Goal: Transaction & Acquisition: Purchase product/service

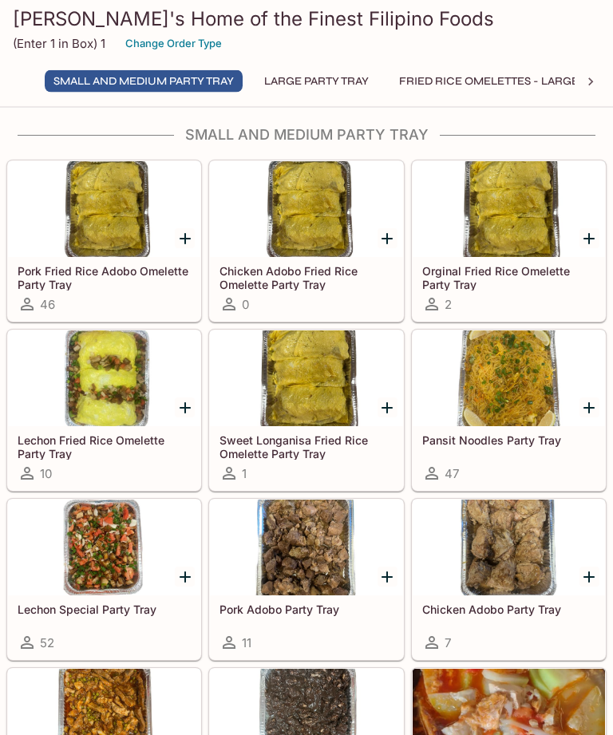
scroll to position [10, 0]
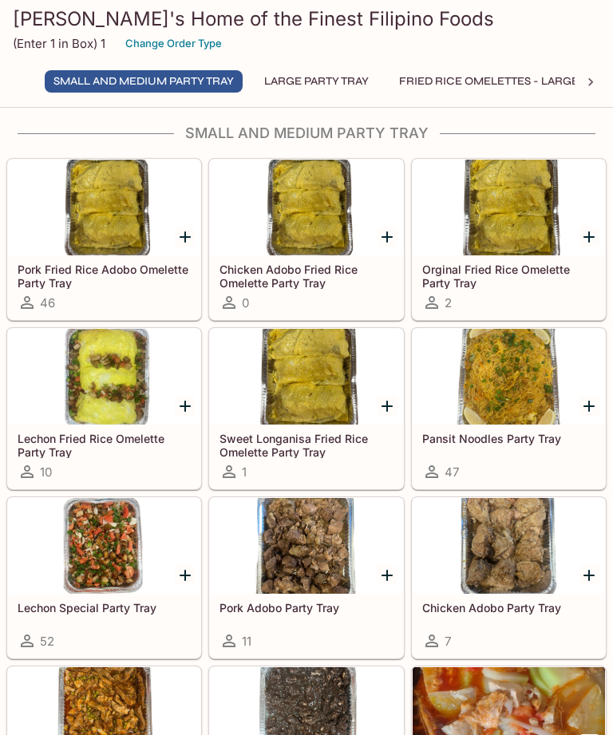
click at [117, 552] on div at bounding box center [104, 546] width 192 height 96
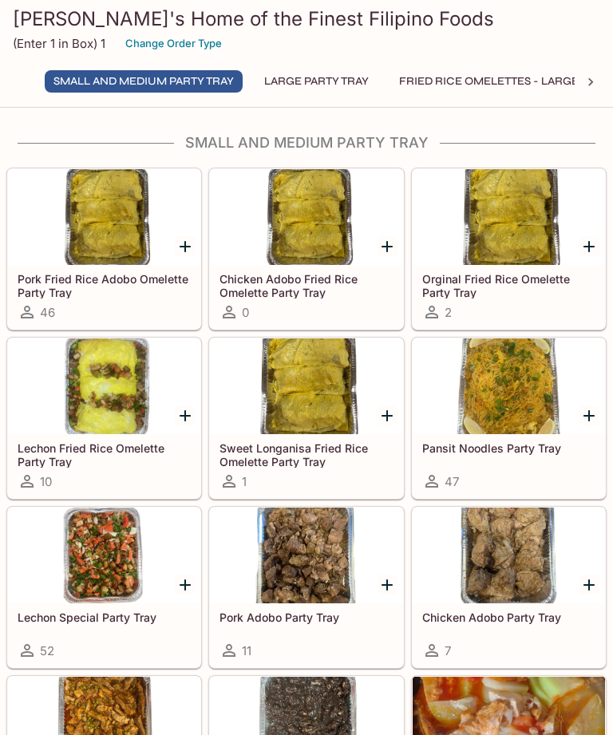
click at [547, 409] on div at bounding box center [509, 387] width 192 height 96
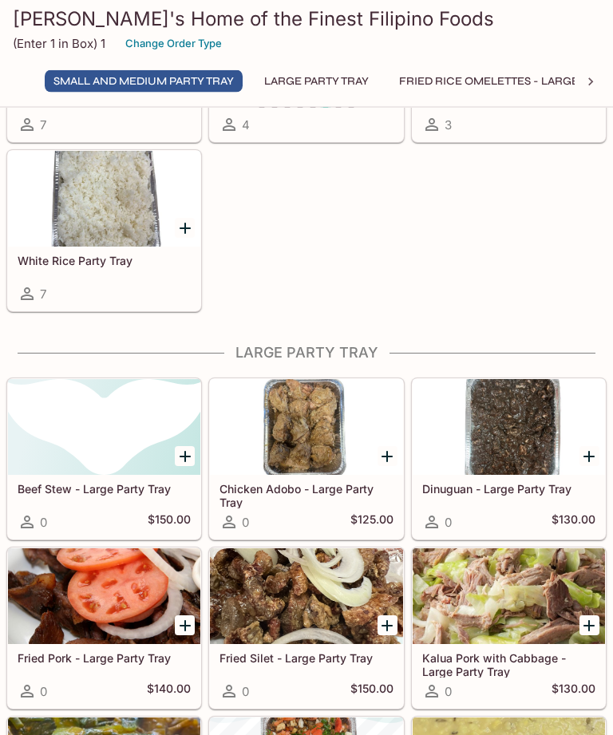
scroll to position [866, 0]
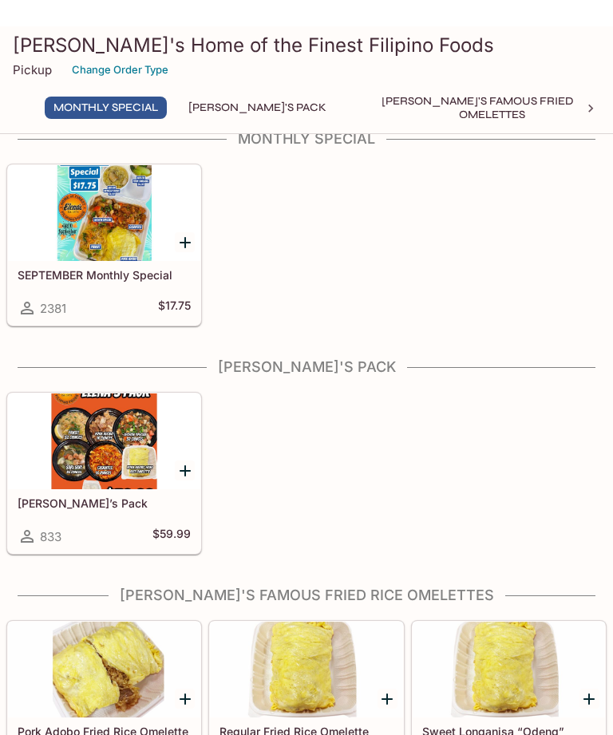
scroll to position [3, 0]
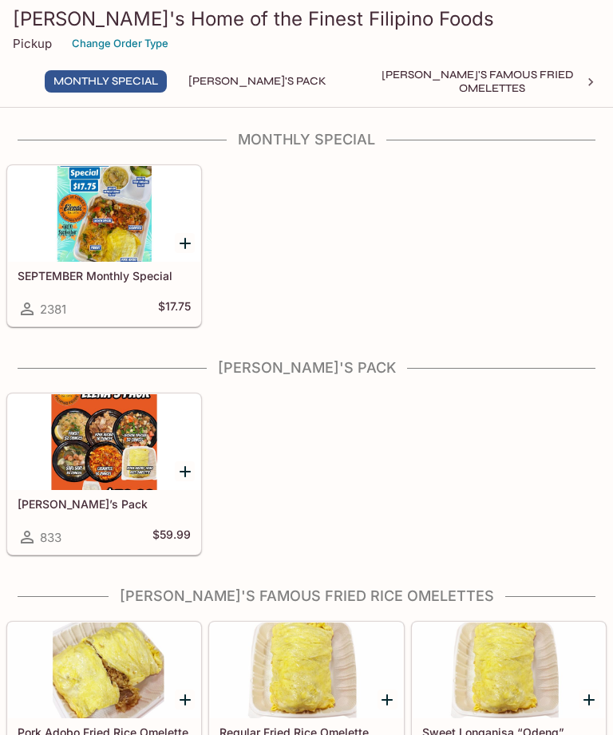
click at [115, 430] on div at bounding box center [104, 442] width 192 height 96
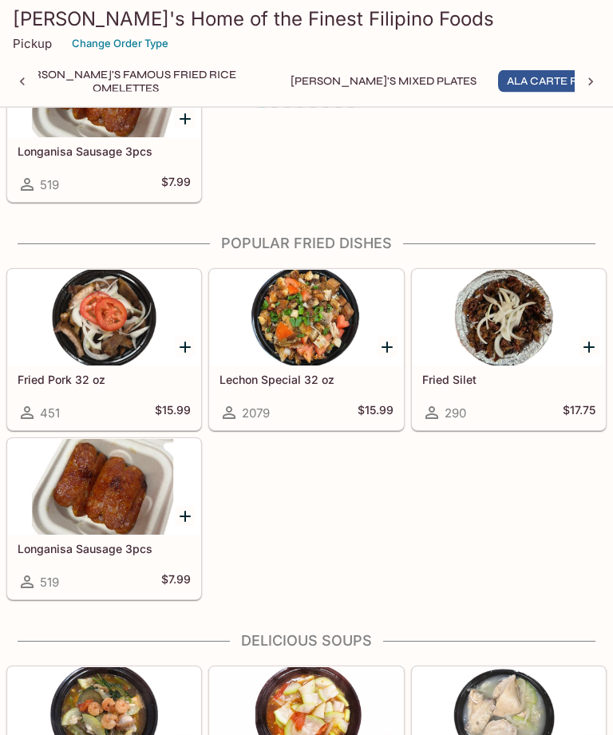
scroll to position [2057, 0]
click at [334, 345] on div at bounding box center [306, 318] width 192 height 96
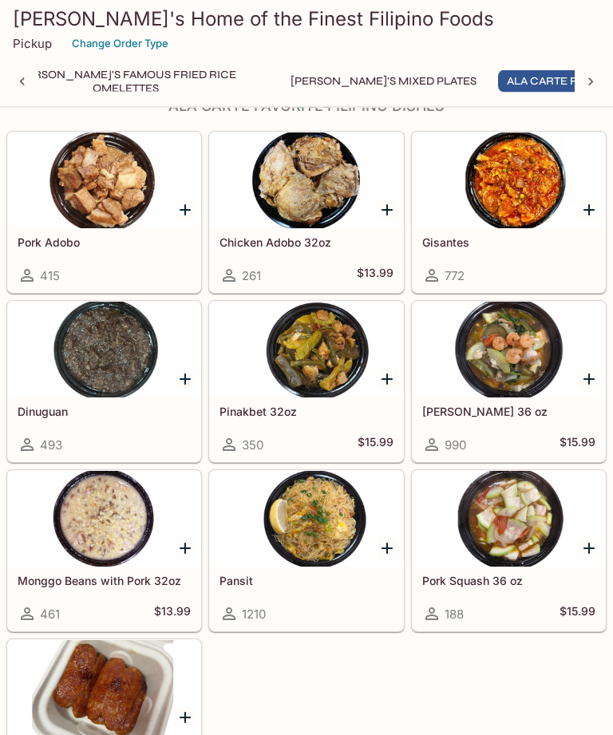
scroll to position [1458, 0]
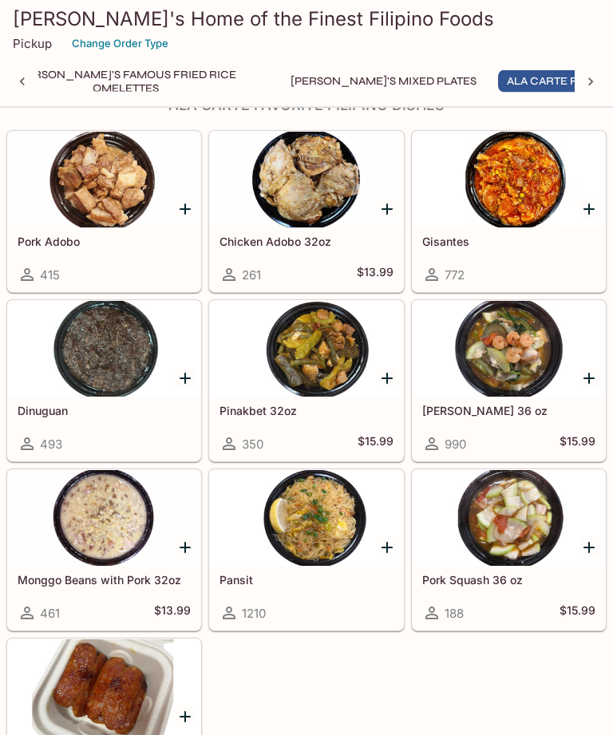
click at [343, 532] on div at bounding box center [306, 519] width 192 height 96
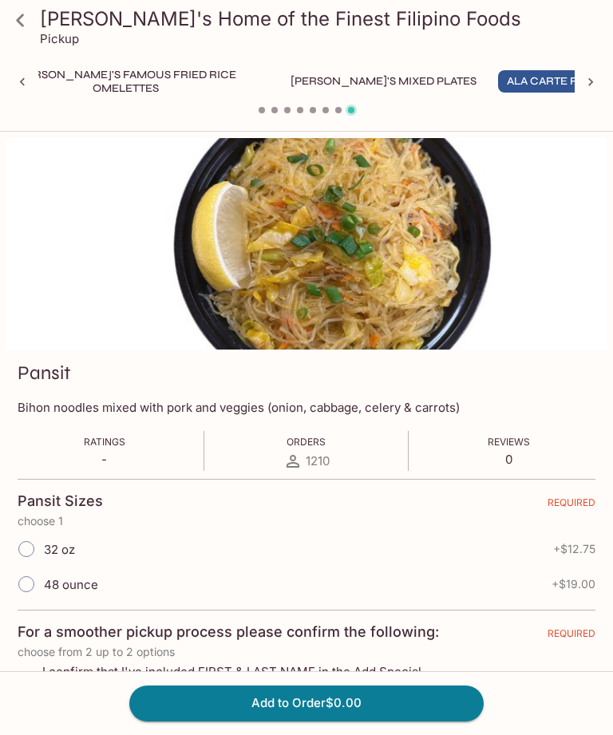
scroll to position [51, 0]
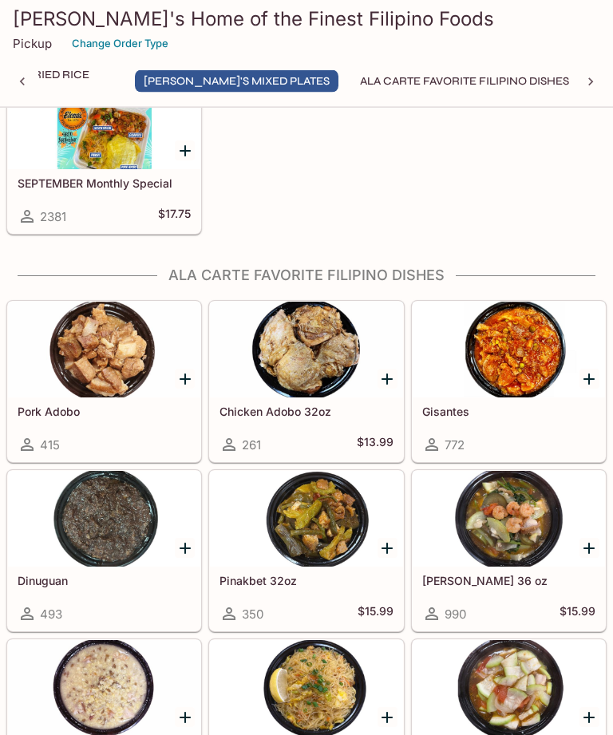
scroll to position [1285, 0]
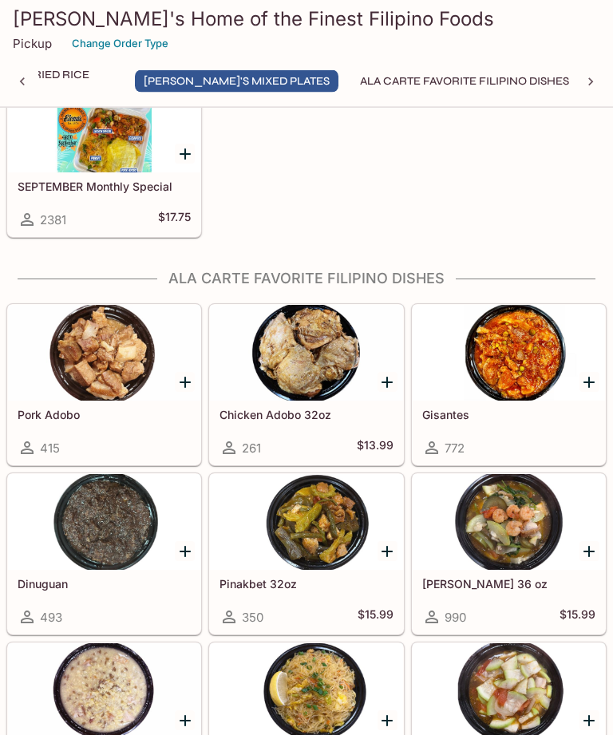
click at [86, 402] on div at bounding box center [104, 354] width 192 height 96
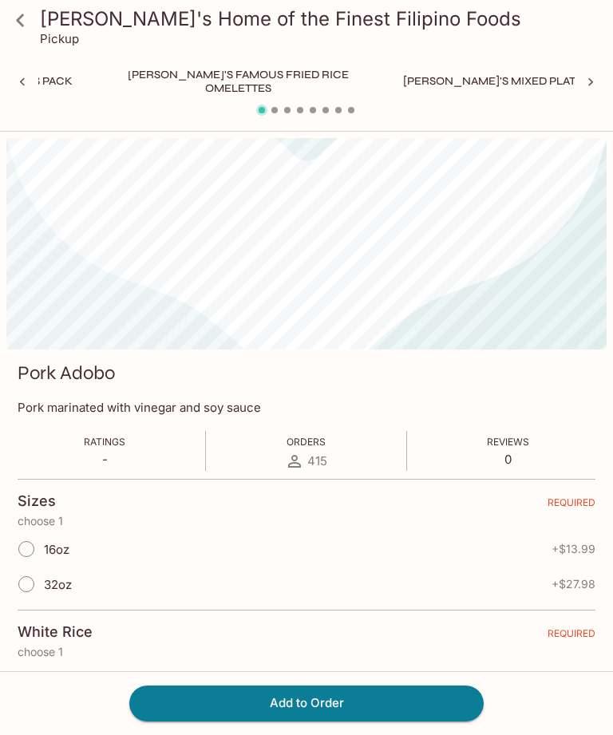
scroll to position [0, 367]
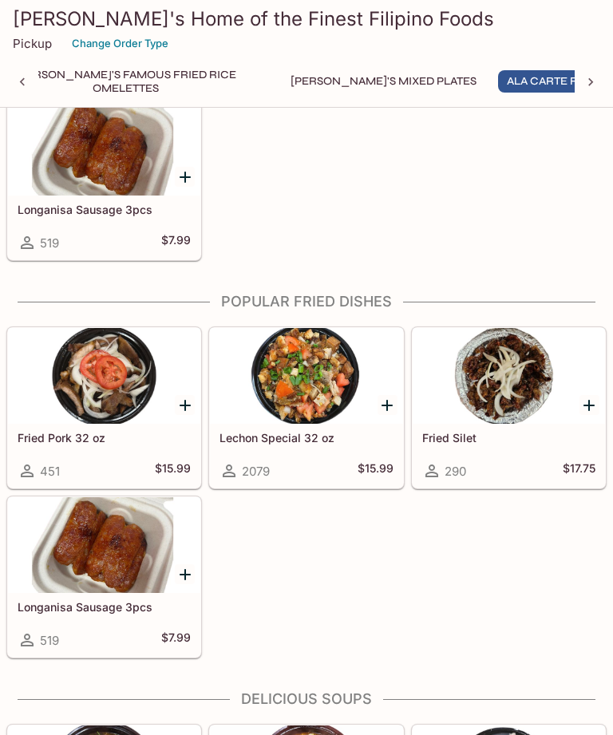
click at [321, 388] on div at bounding box center [306, 376] width 192 height 96
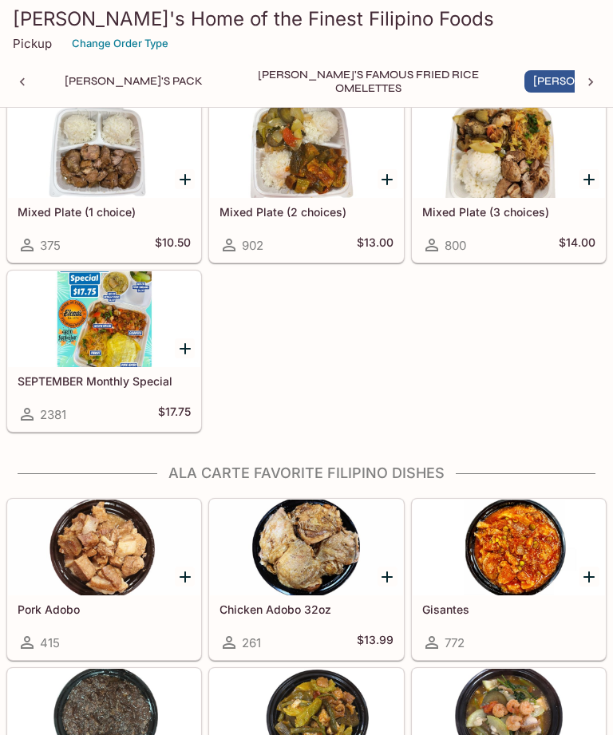
click at [132, 554] on div at bounding box center [104, 548] width 192 height 96
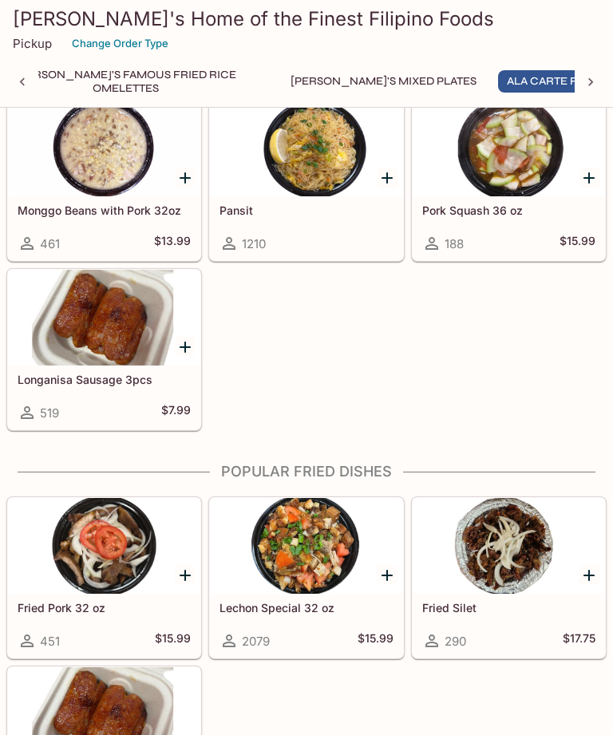
click at [326, 176] on div at bounding box center [306, 149] width 192 height 96
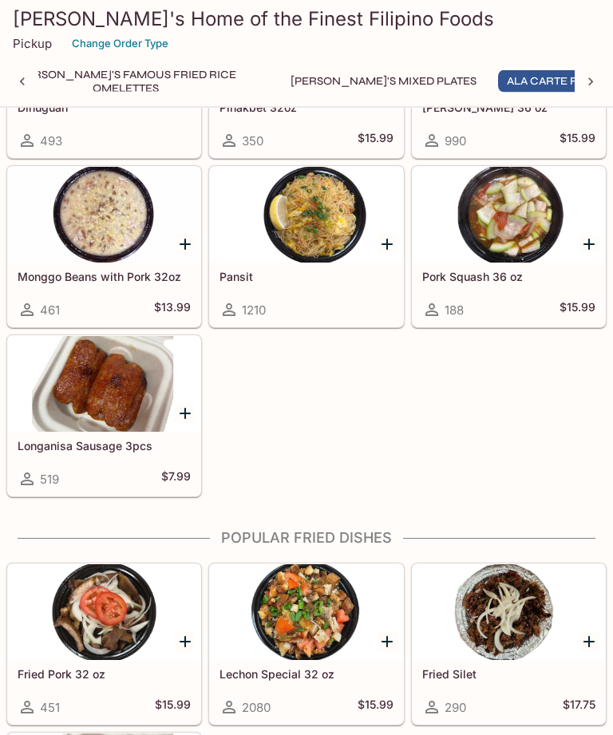
scroll to position [1762, 0]
click at [311, 637] on div at bounding box center [306, 613] width 192 height 96
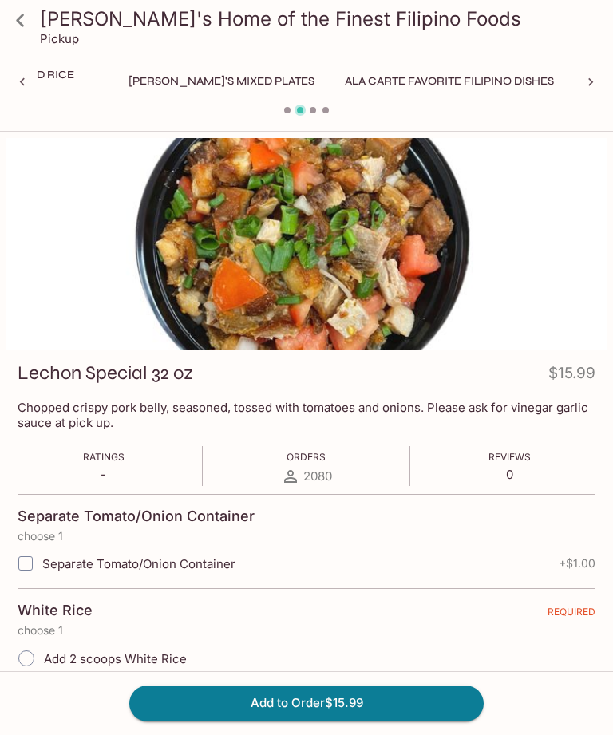
scroll to position [0, 530]
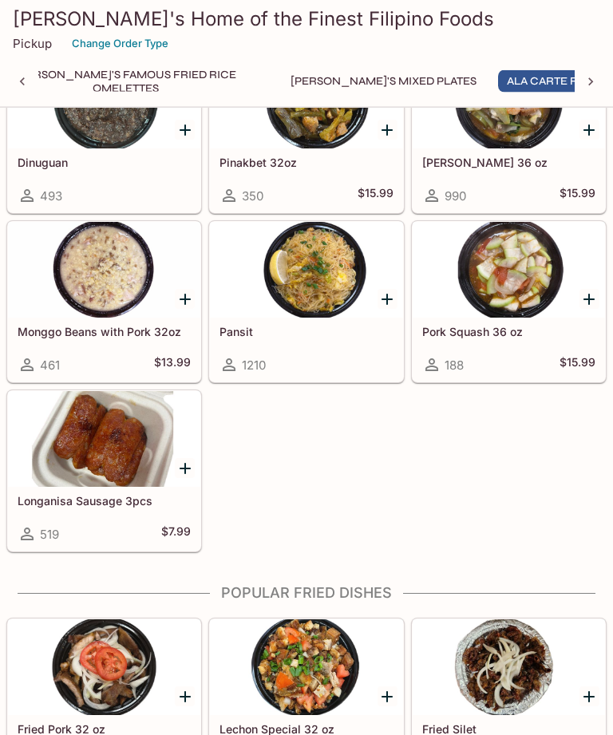
scroll to position [1707, 0]
click at [270, 275] on div at bounding box center [306, 270] width 192 height 96
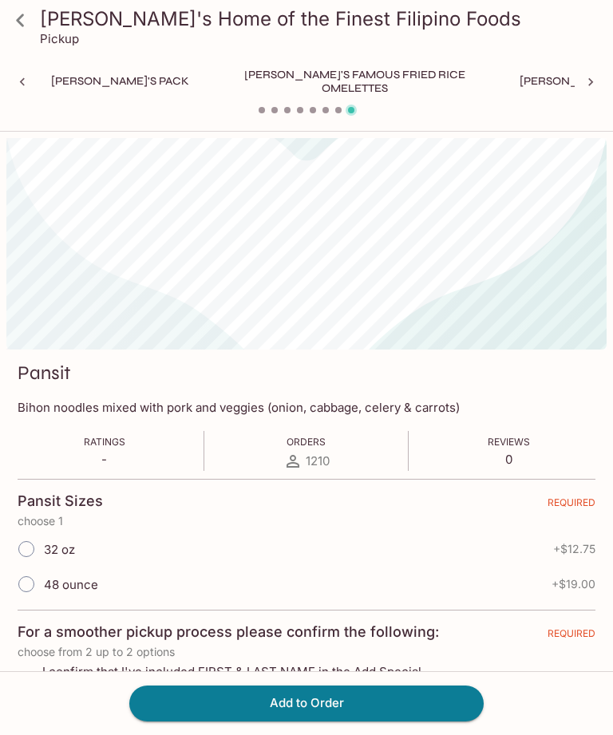
scroll to position [0, 367]
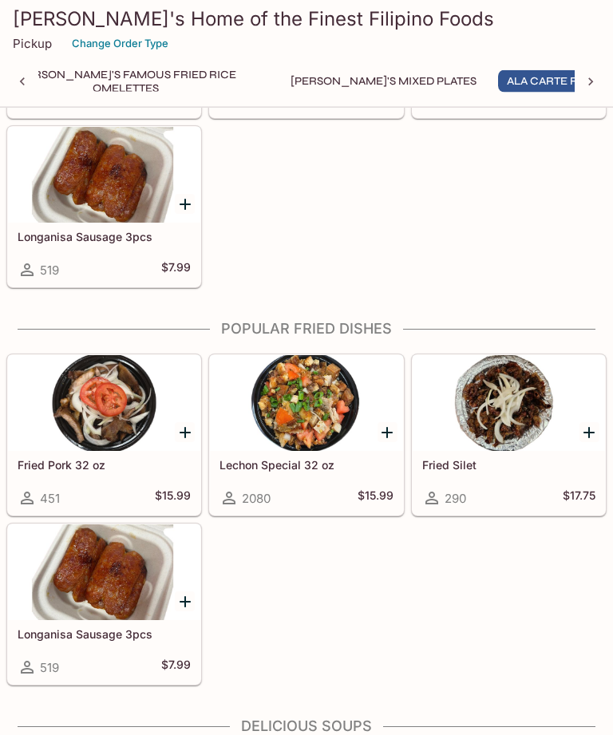
scroll to position [1986, 0]
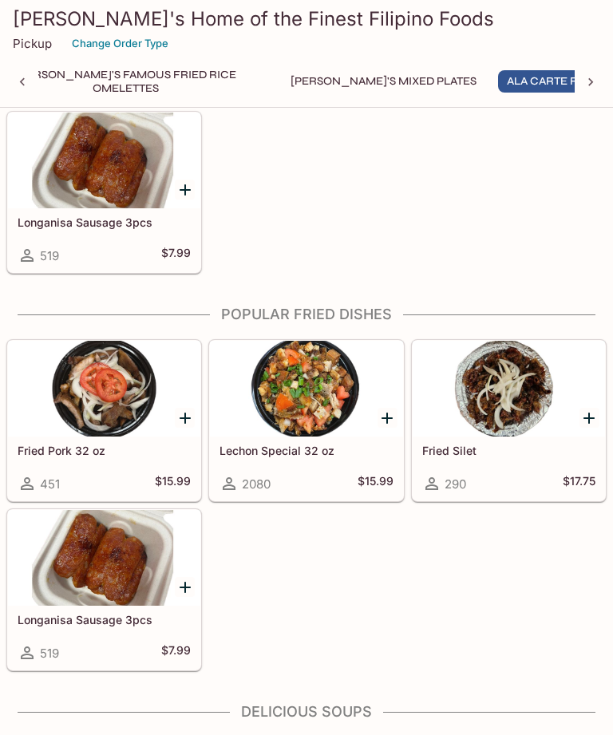
click at [303, 404] on div at bounding box center [306, 389] width 192 height 96
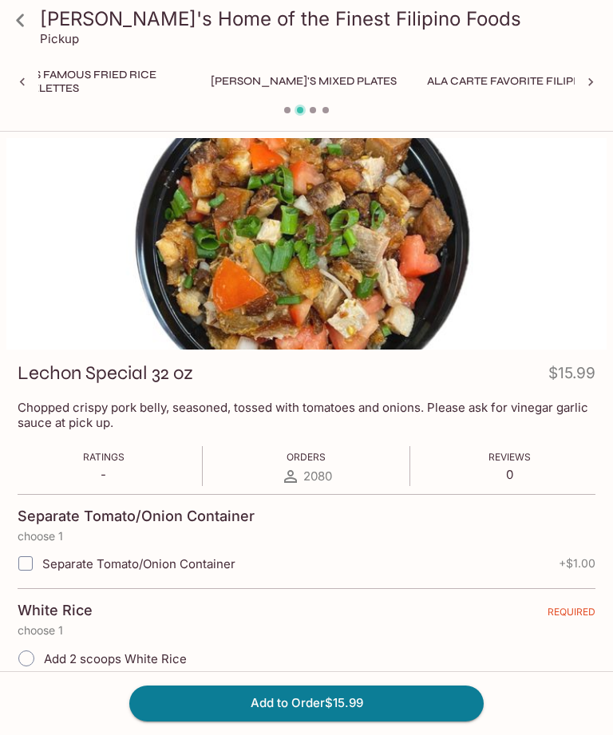
scroll to position [0, 530]
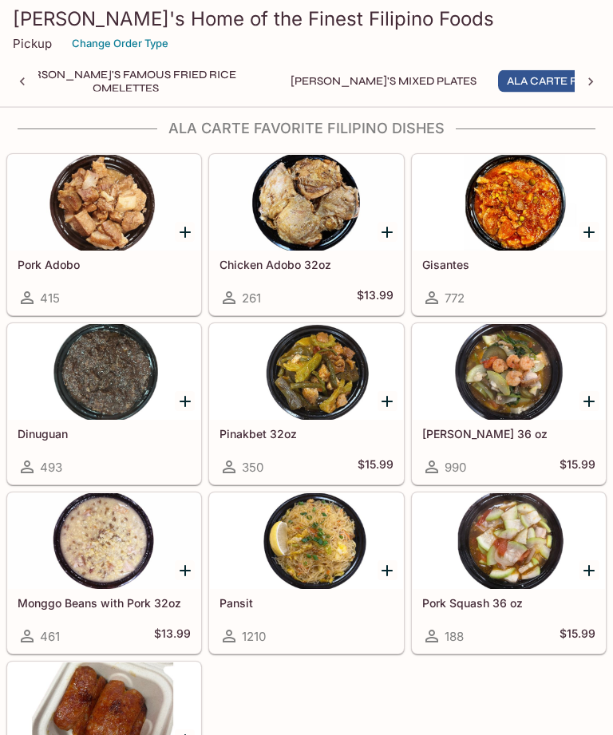
scroll to position [1436, 0]
click at [313, 569] on div at bounding box center [306, 541] width 192 height 96
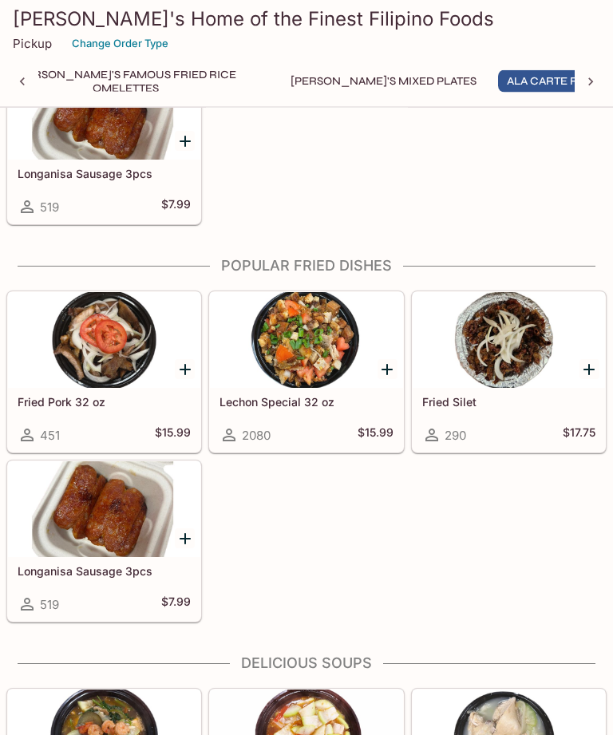
scroll to position [2080, 0]
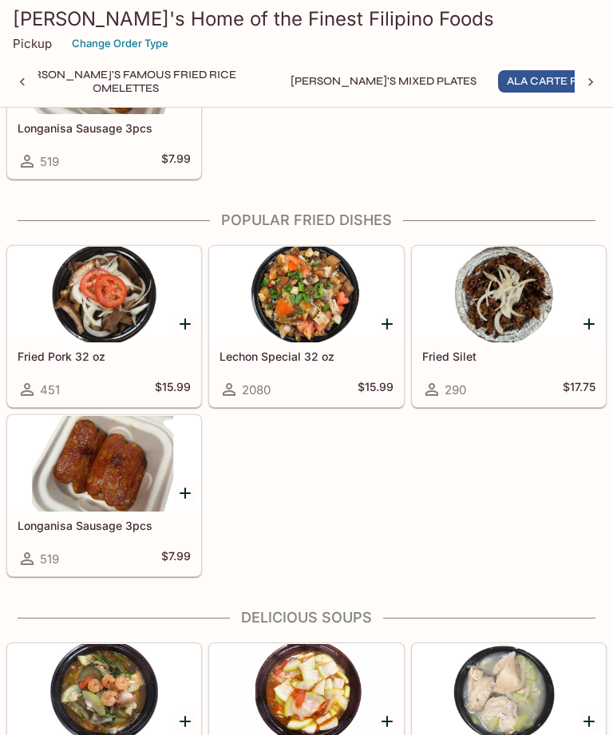
click at [287, 315] on div at bounding box center [306, 295] width 192 height 96
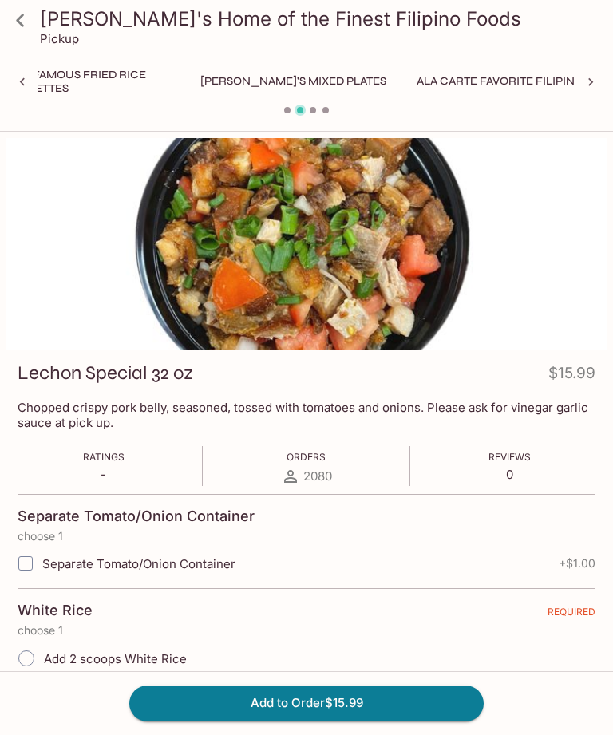
scroll to position [0, 530]
click at [126, 79] on button "[PERSON_NAME]'s Mixed Plates" at bounding box center [220, 81] width 204 height 22
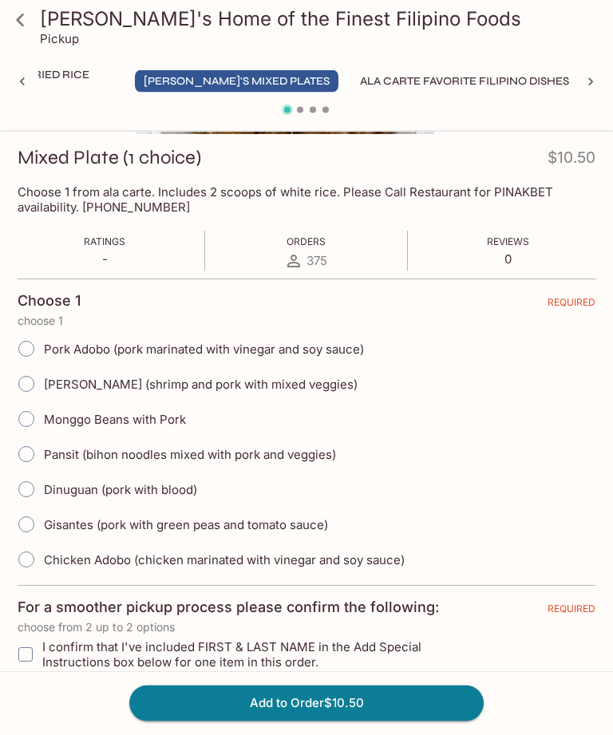
scroll to position [0, 0]
